Goal: Information Seeking & Learning: Learn about a topic

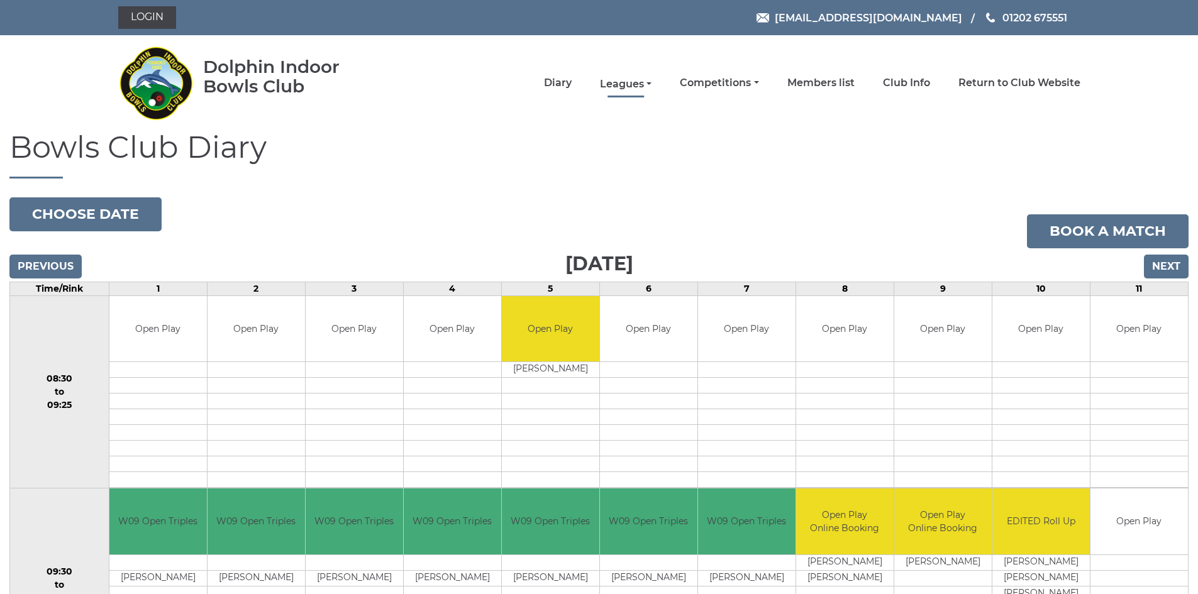
click at [624, 87] on link "Leagues" at bounding box center [626, 84] width 52 height 14
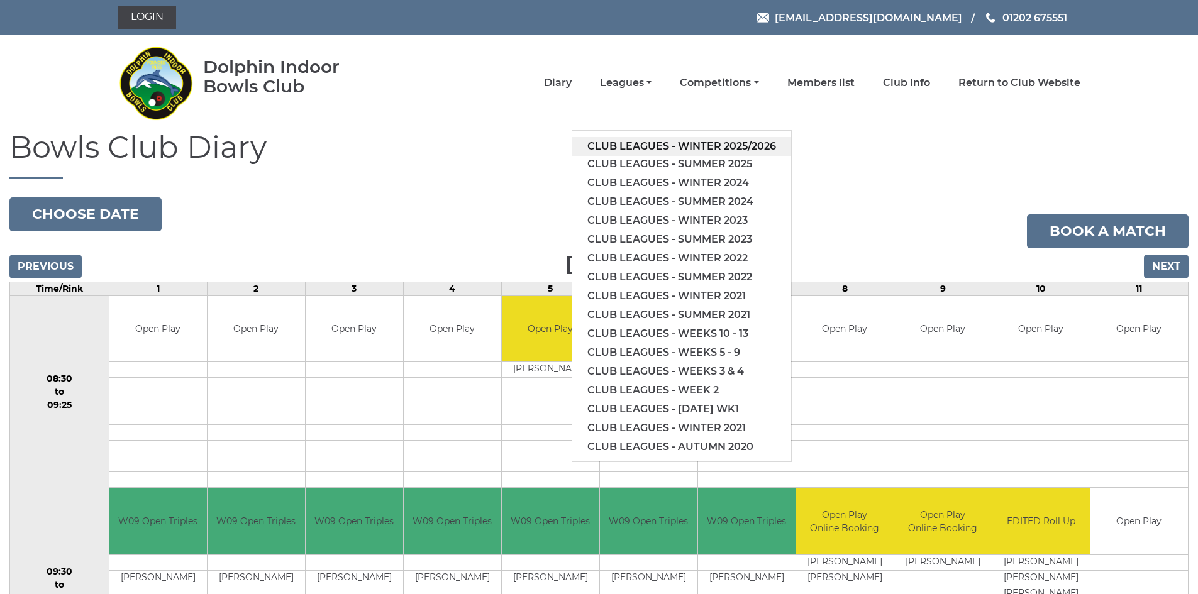
click at [624, 145] on link "Club leagues - Winter 2025/2026" at bounding box center [681, 146] width 219 height 19
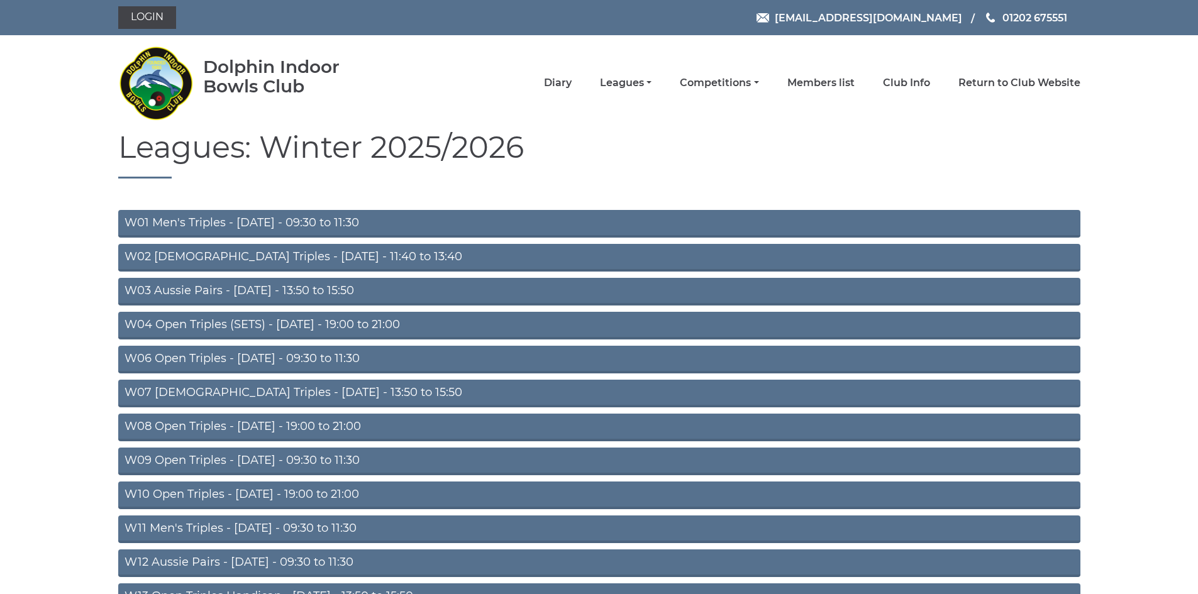
click at [348, 324] on link "W04 Open Triples (SETS) - Monday - 19:00 to 21:00" at bounding box center [599, 326] width 962 height 28
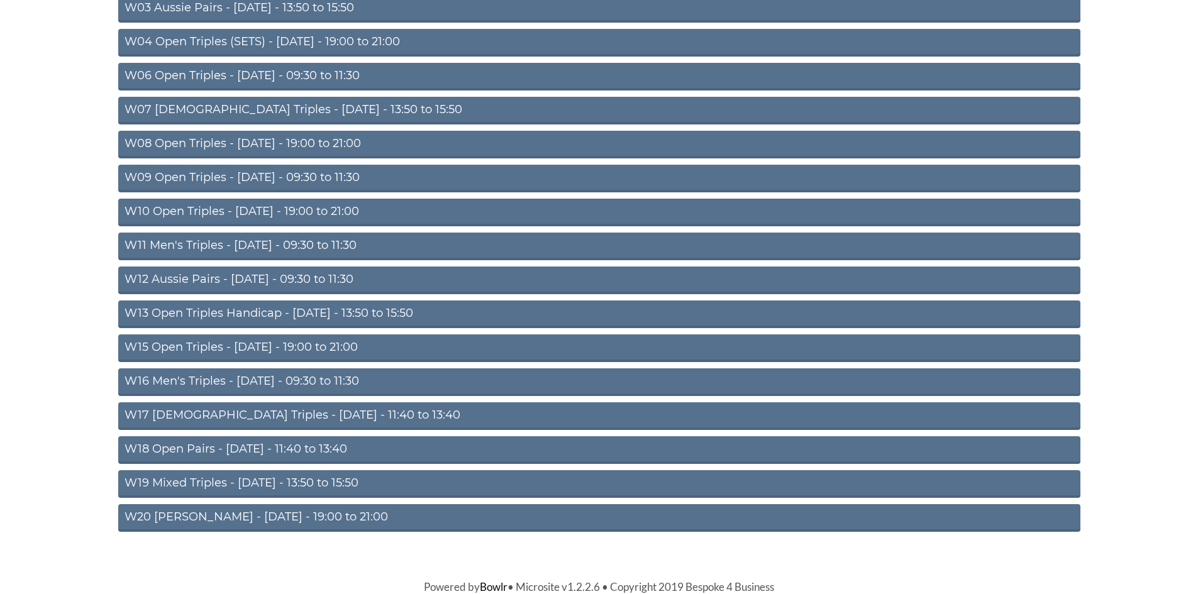
scroll to position [284, 0]
click at [285, 248] on link "W11 Men's Triples - [DATE] - 09:30 to 11:30" at bounding box center [599, 246] width 962 height 28
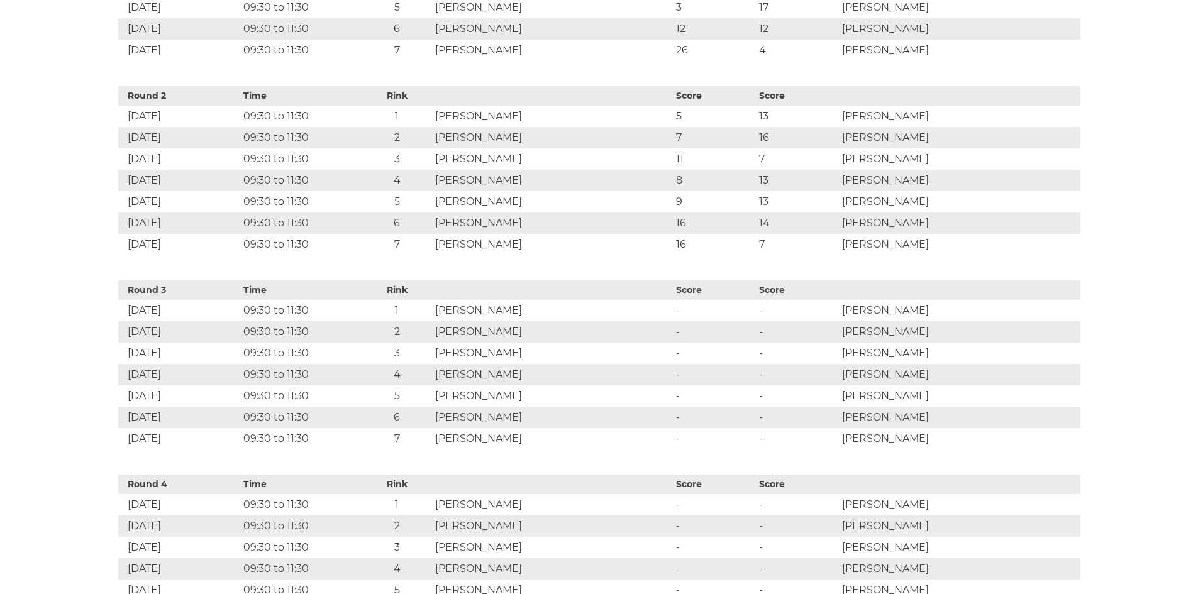
scroll to position [880, 0]
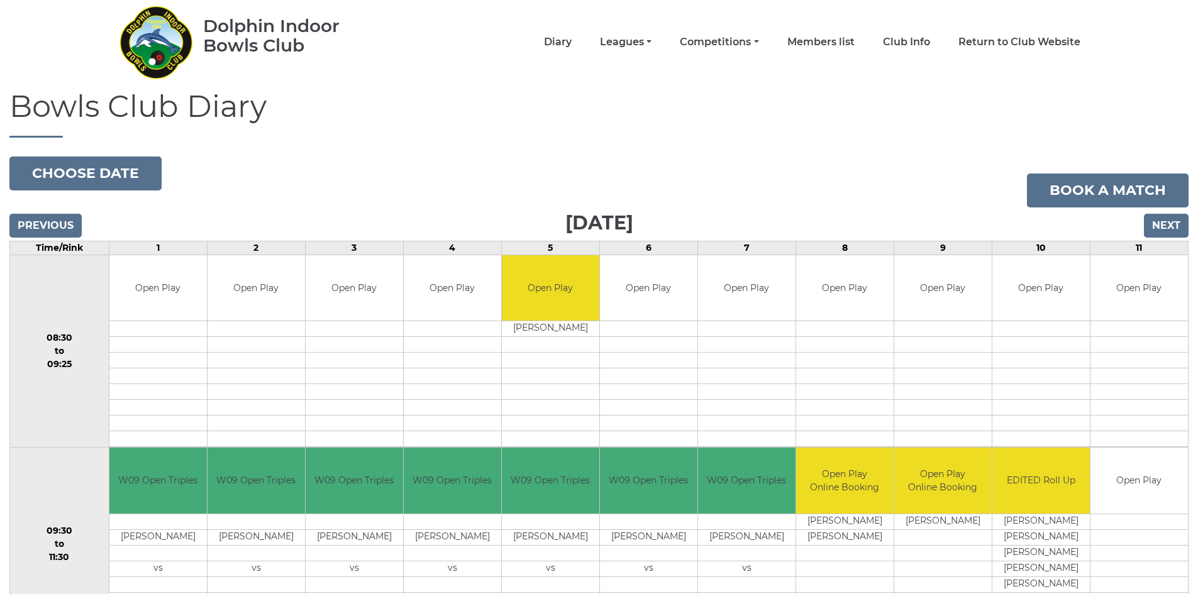
scroll to position [63, 0]
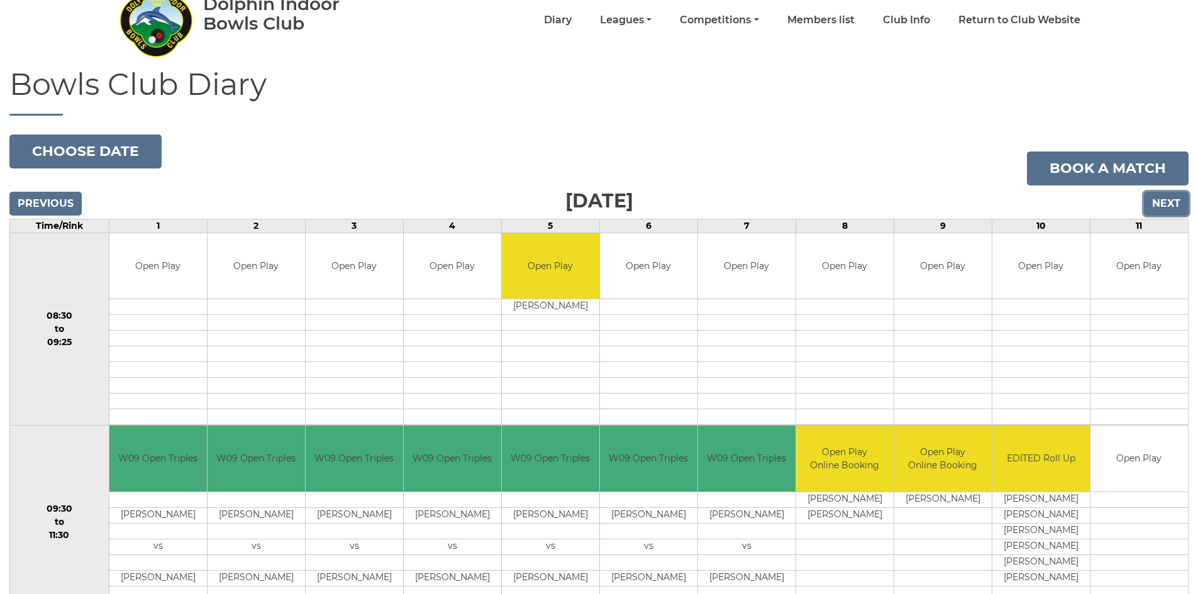
click at [1163, 205] on input "Next" at bounding box center [1166, 204] width 45 height 24
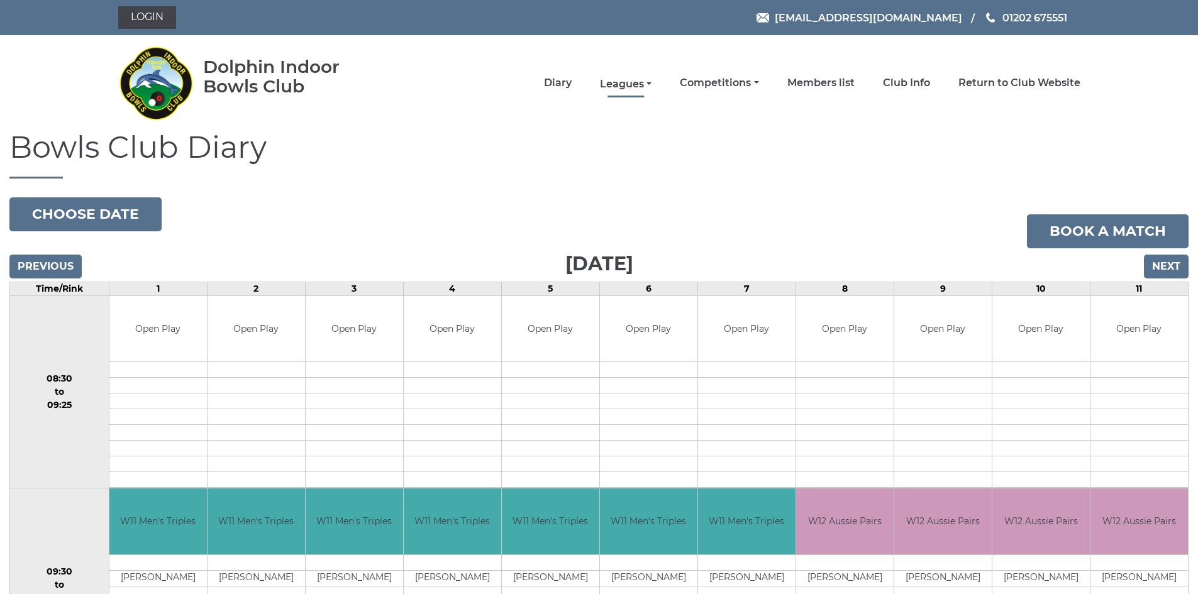
click at [620, 84] on link "Leagues" at bounding box center [626, 84] width 52 height 14
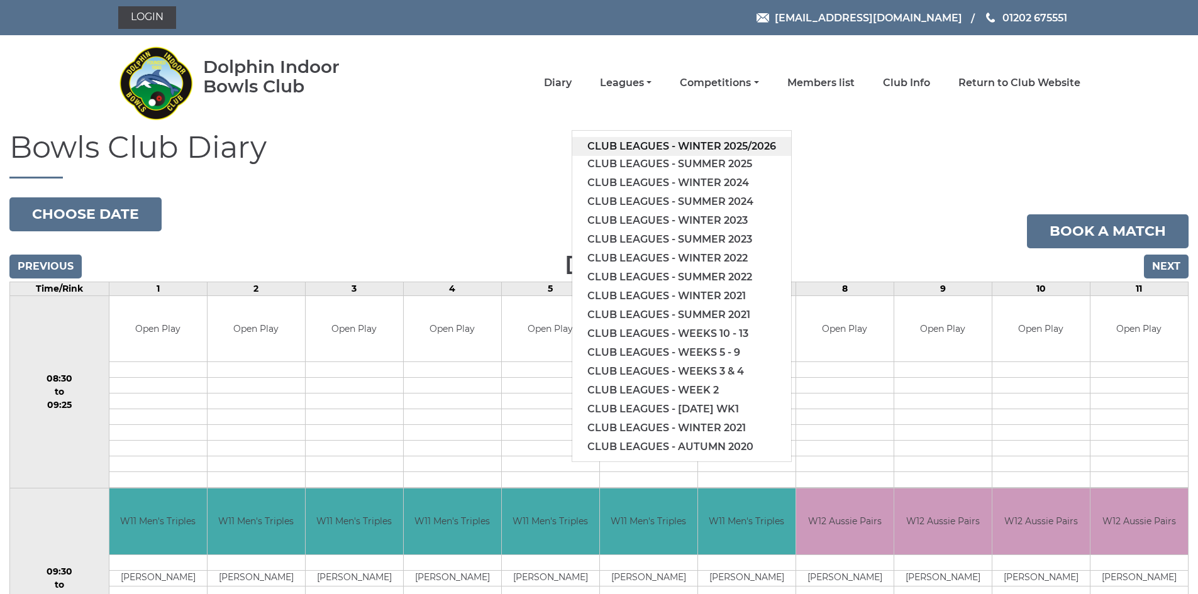
click at [643, 148] on link "Club leagues - Winter 2025/2026" at bounding box center [681, 146] width 219 height 19
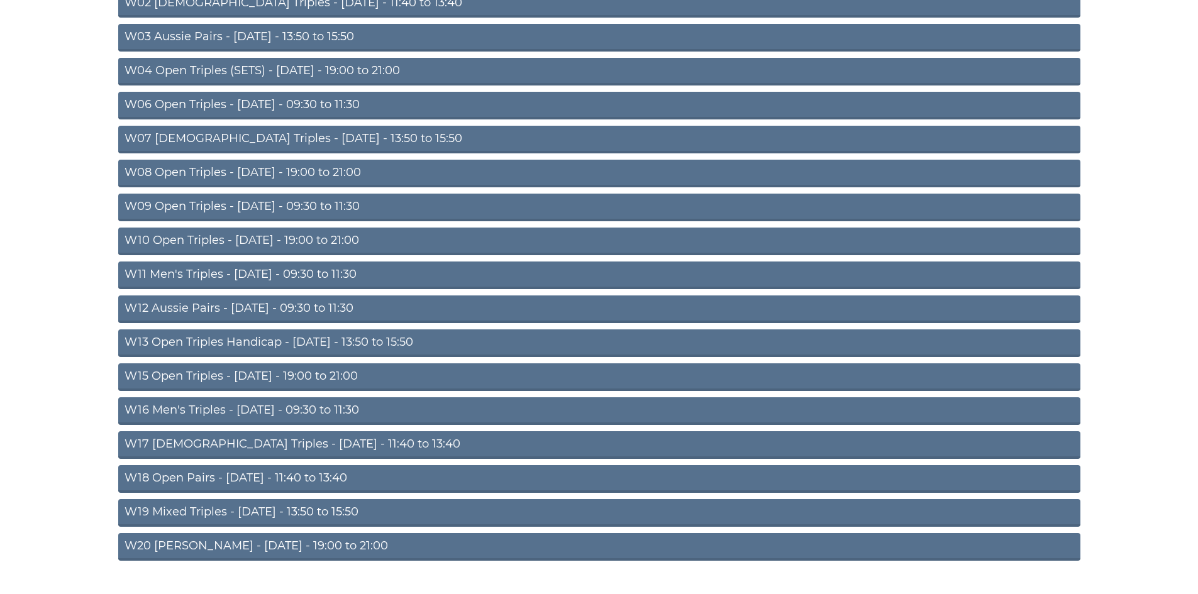
scroll to position [284, 0]
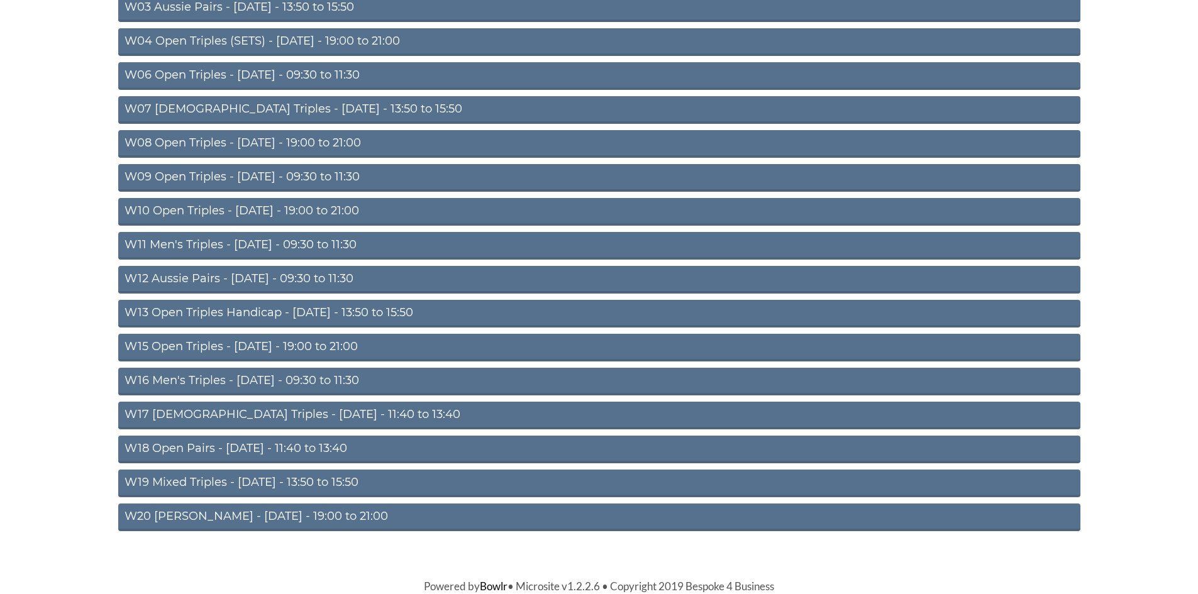
click at [313, 248] on link "W11 Men's Triples - [DATE] - 09:30 to 11:30" at bounding box center [599, 246] width 962 height 28
